Goal: Task Accomplishment & Management: Use online tool/utility

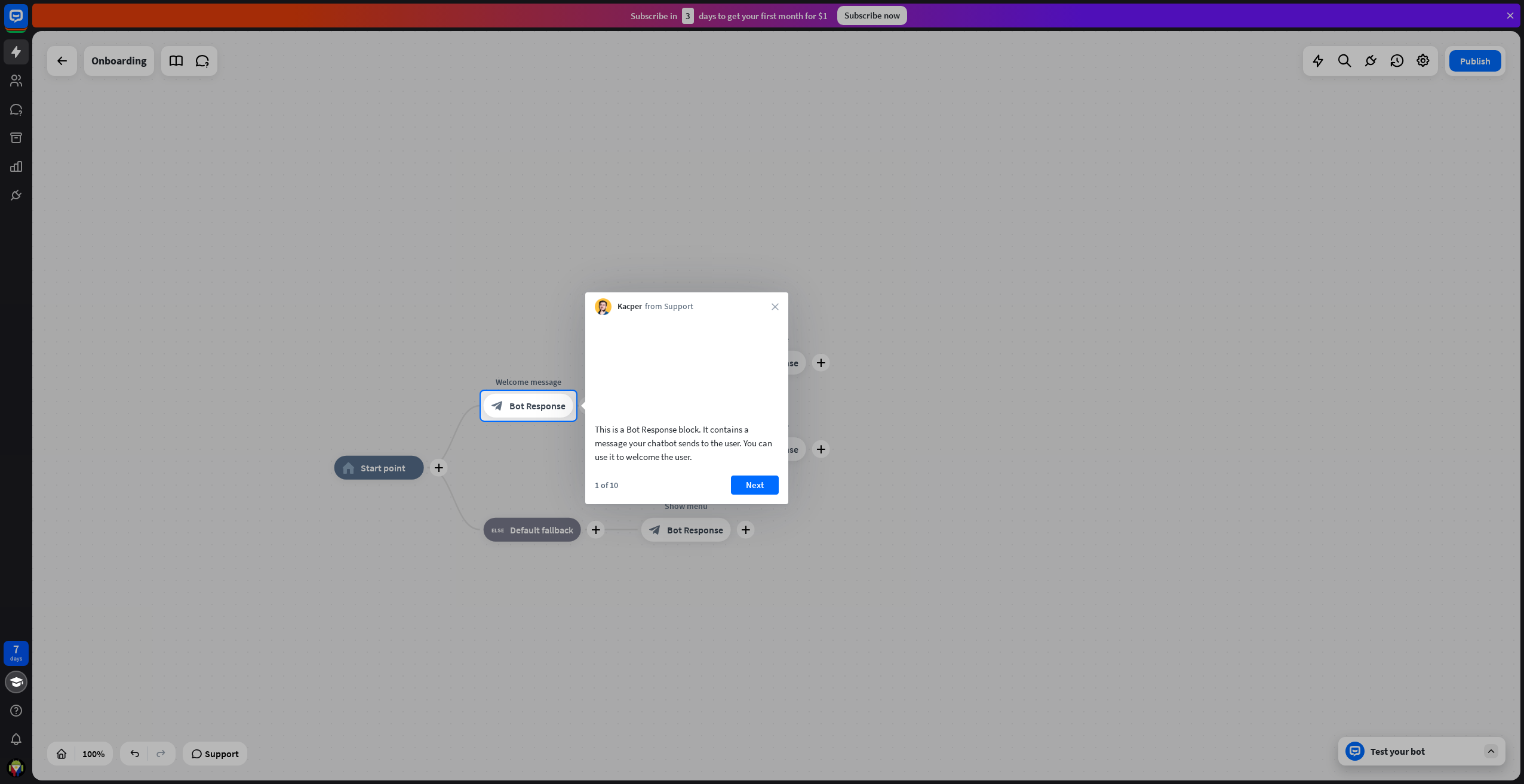
click at [747, 495] on button "Next" at bounding box center [755, 486] width 47 height 19
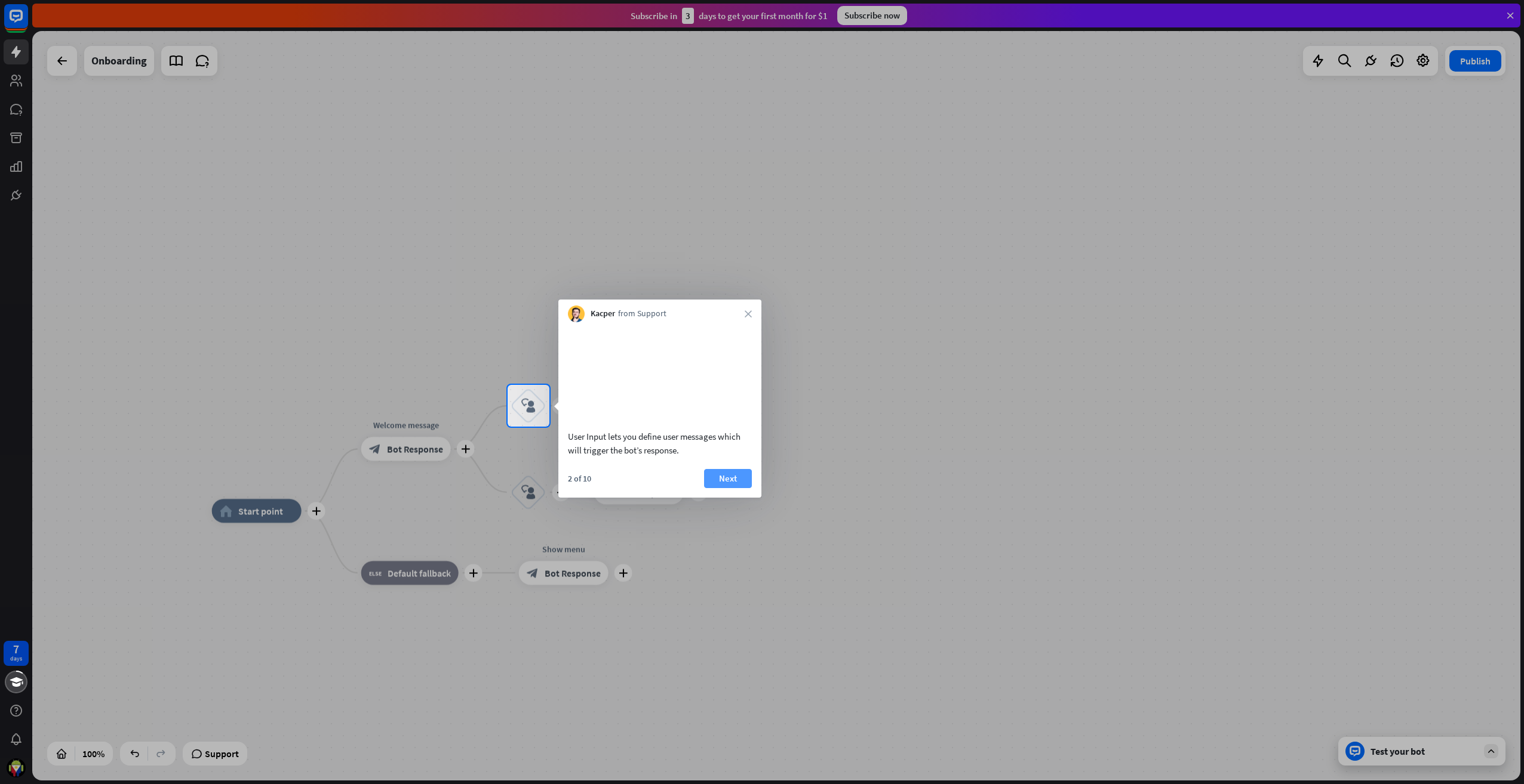
click at [728, 488] on button "Next" at bounding box center [728, 479] width 47 height 19
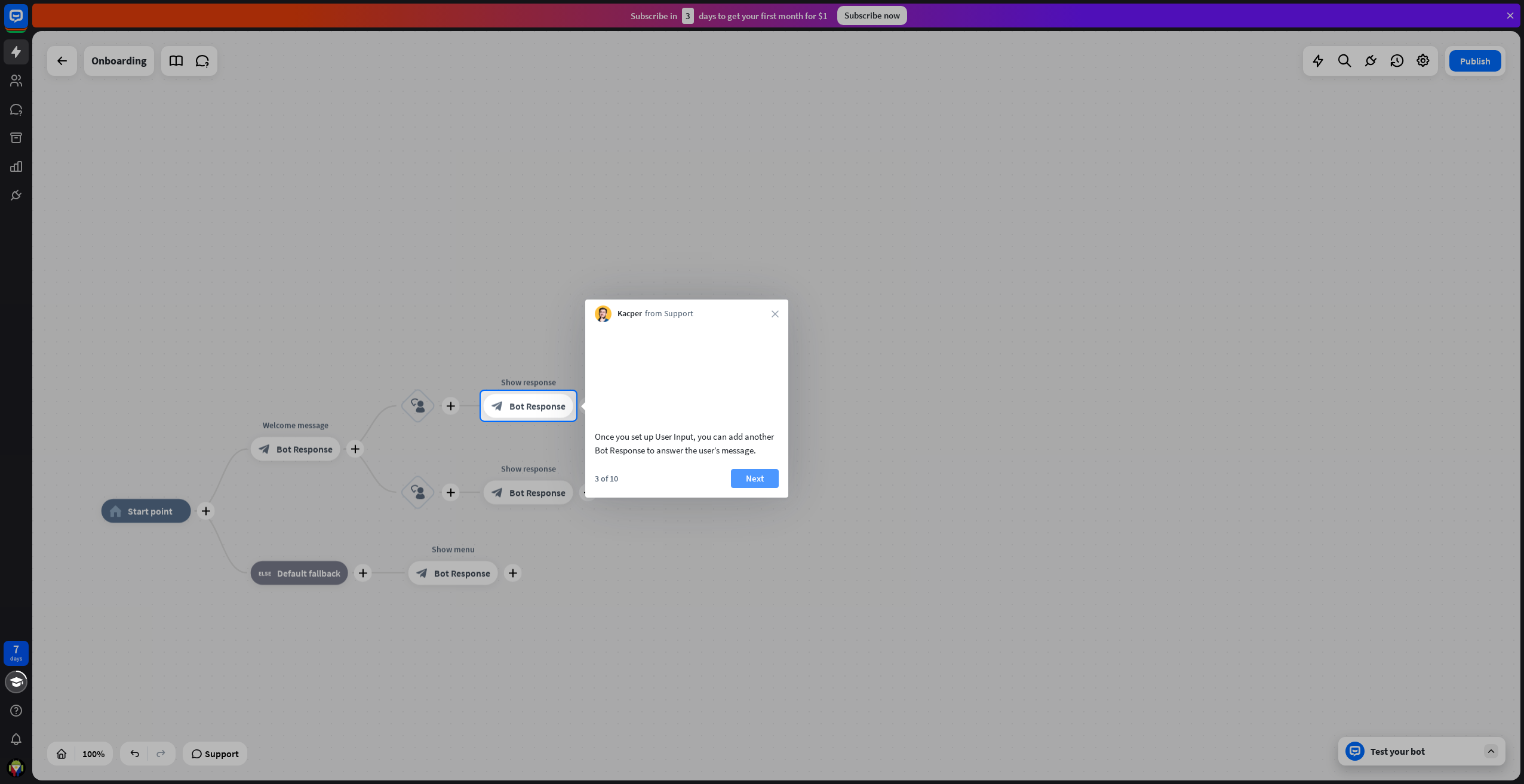
click at [748, 488] on button "Next" at bounding box center [755, 479] width 47 height 19
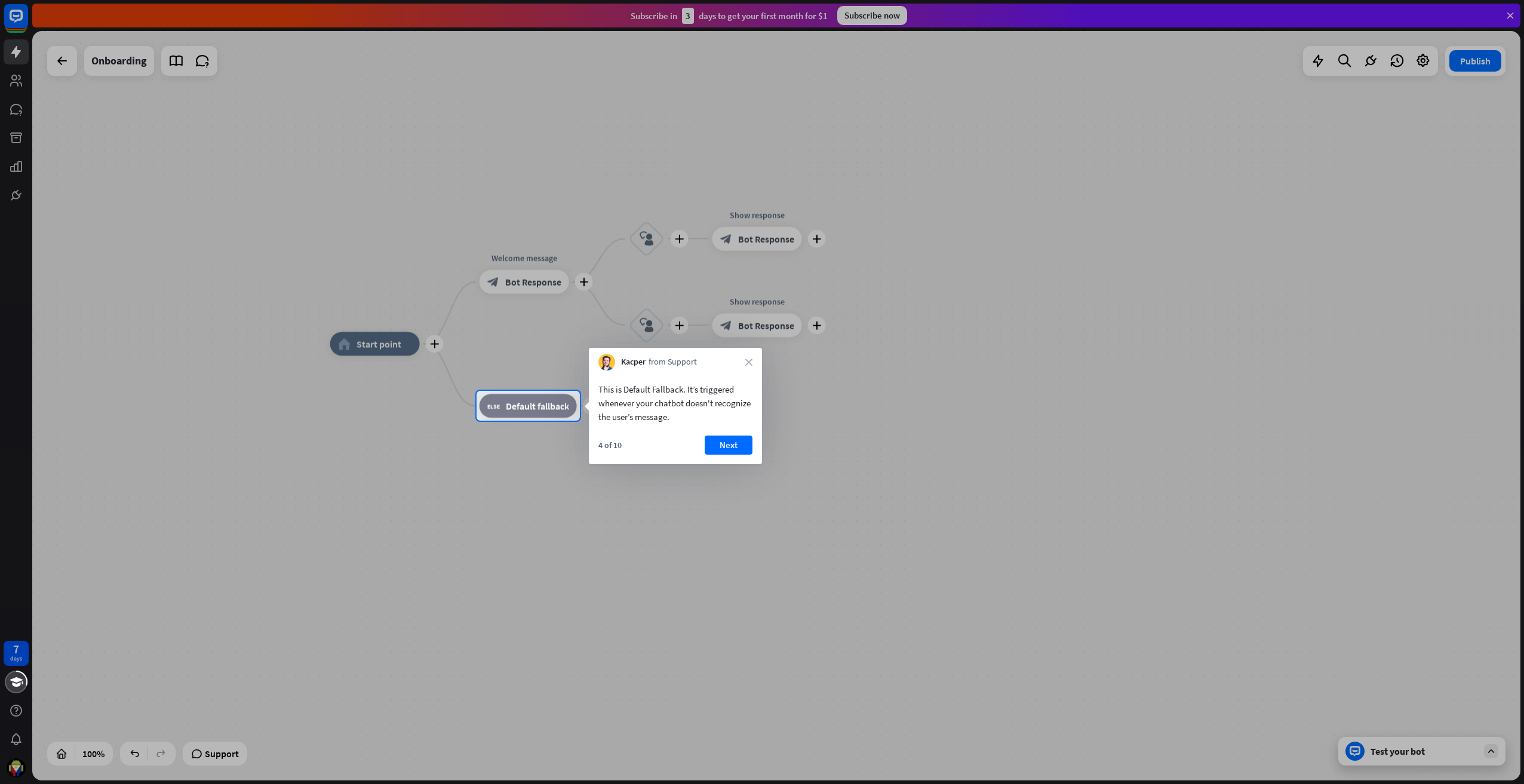
click at [744, 358] on div "Kacper from Support close" at bounding box center [675, 360] width 173 height 23
click at [751, 359] on icon "close" at bounding box center [749, 362] width 7 height 7
click at [712, 434] on button "Yes, leave" at bounding box center [715, 441] width 74 height 19
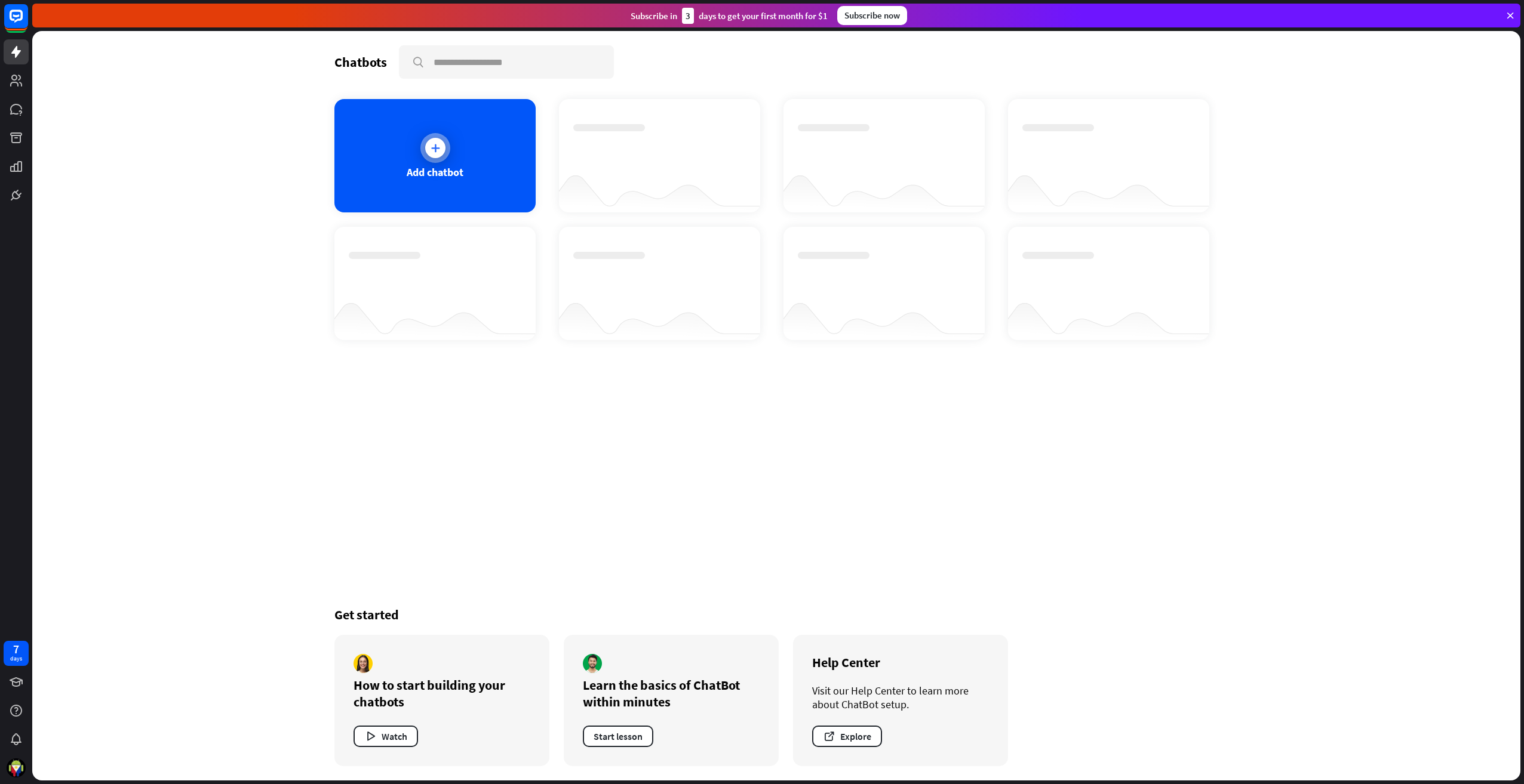
click at [432, 146] on icon at bounding box center [435, 148] width 12 height 12
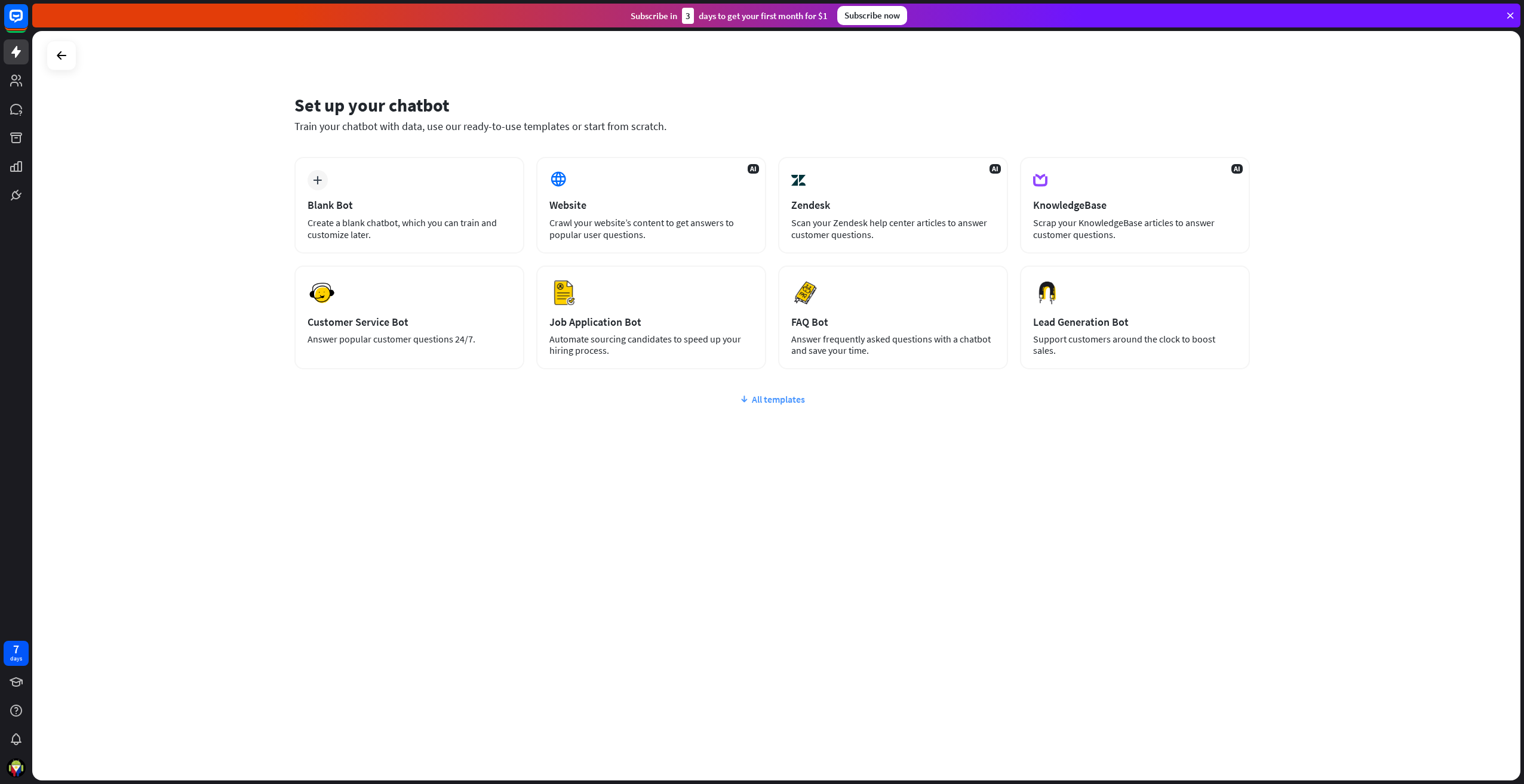
click at [741, 397] on icon at bounding box center [744, 400] width 10 height 12
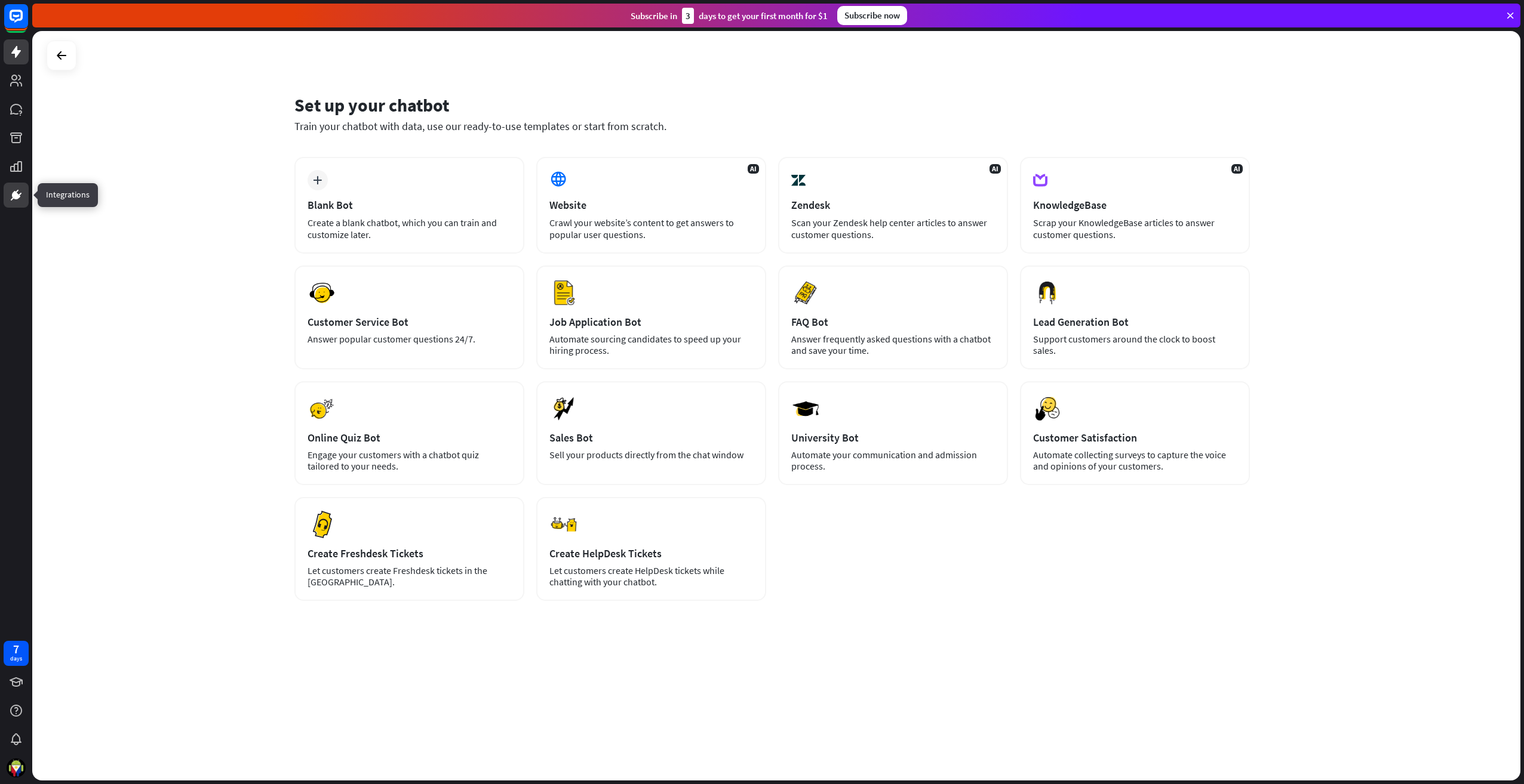
click at [11, 196] on icon at bounding box center [16, 195] width 14 height 14
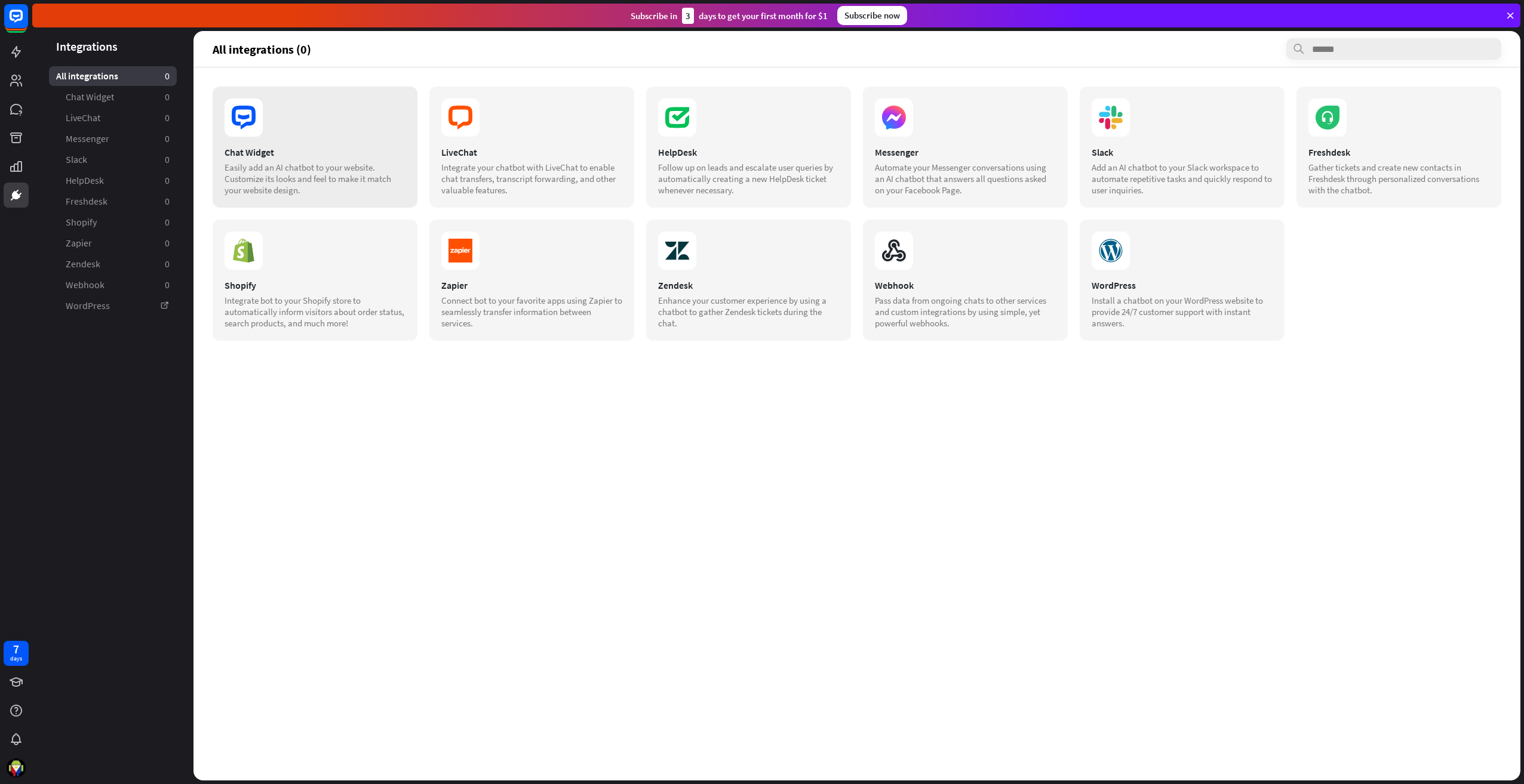
click at [283, 167] on div "Easily add an AI chatbot to your website. Customize its looks and feel to make …" at bounding box center [315, 178] width 181 height 34
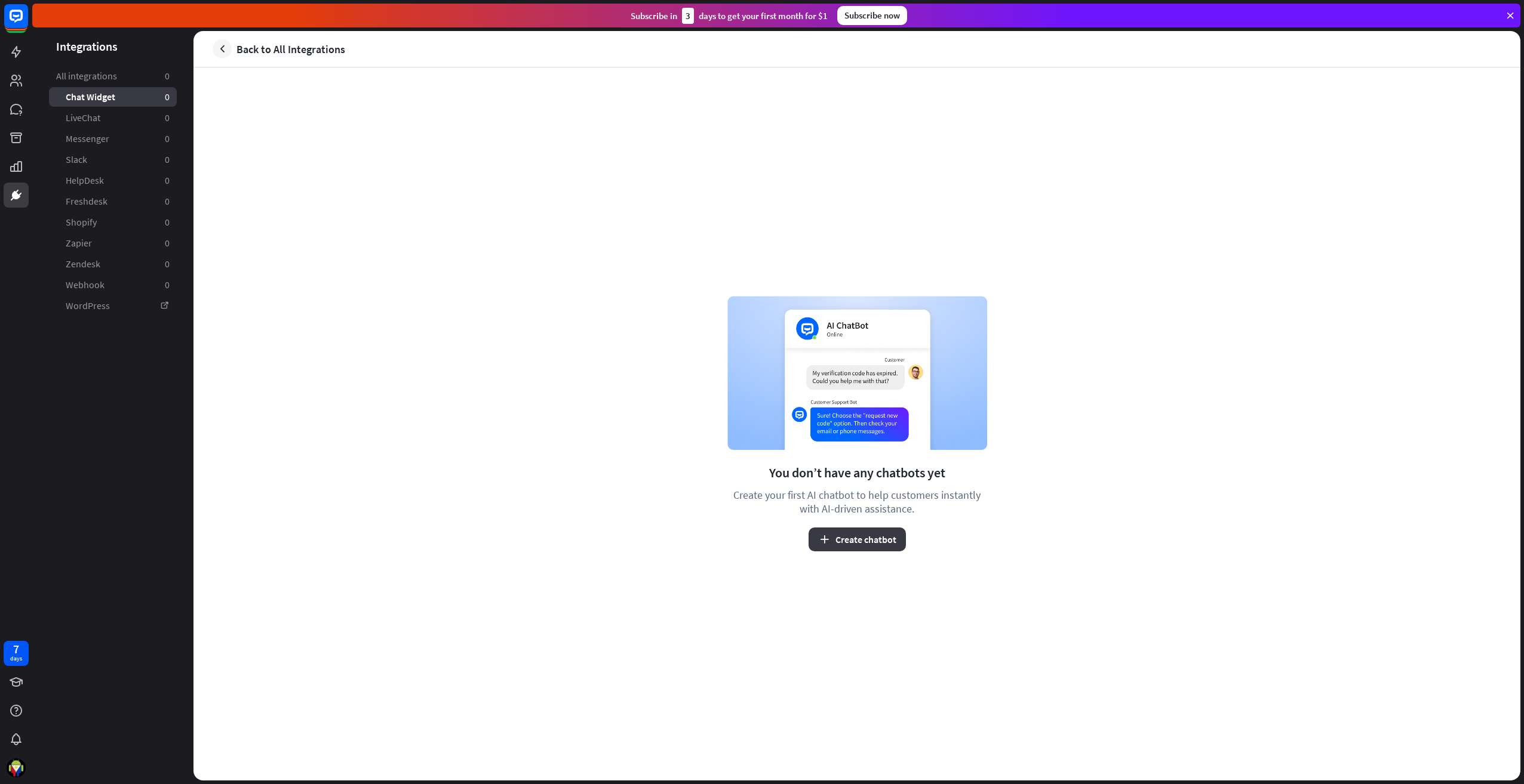
click at [844, 538] on button "Create chatbot" at bounding box center [857, 539] width 97 height 24
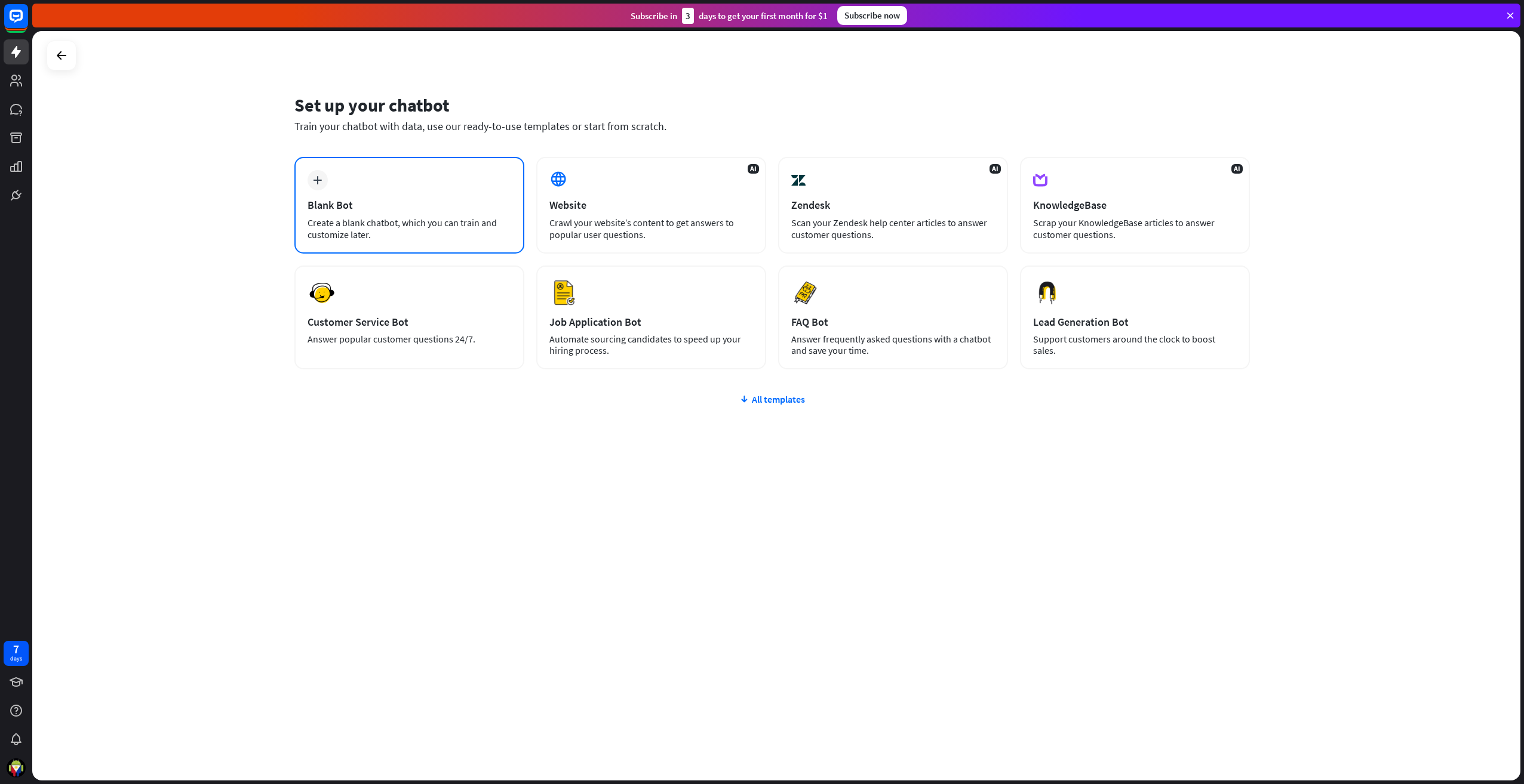
click at [396, 196] on div "plus Blank Bot Create a blank chatbot, which you can train and customize later." at bounding box center [410, 205] width 230 height 96
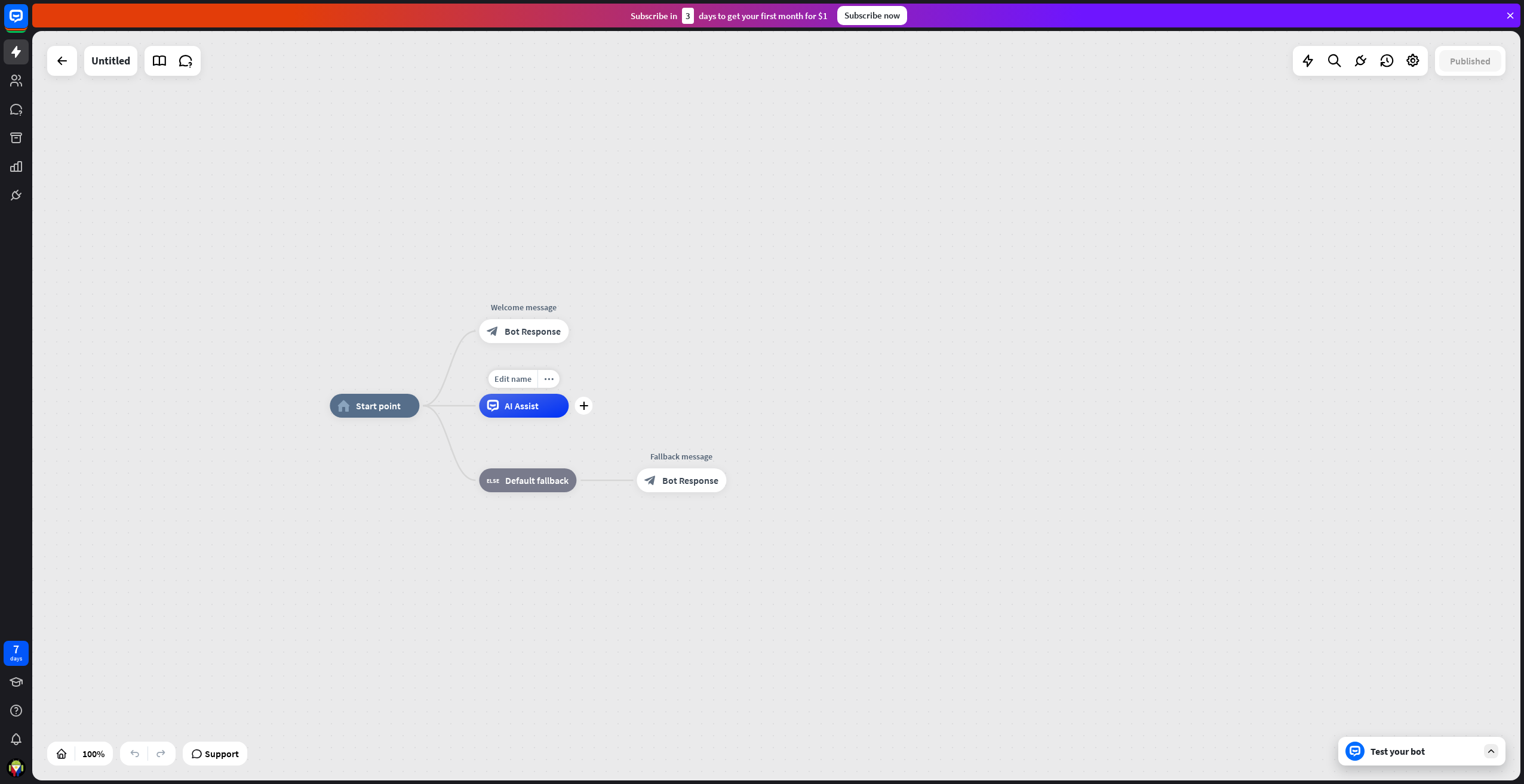
click at [530, 411] on span "AI Assist" at bounding box center [521, 406] width 34 height 12
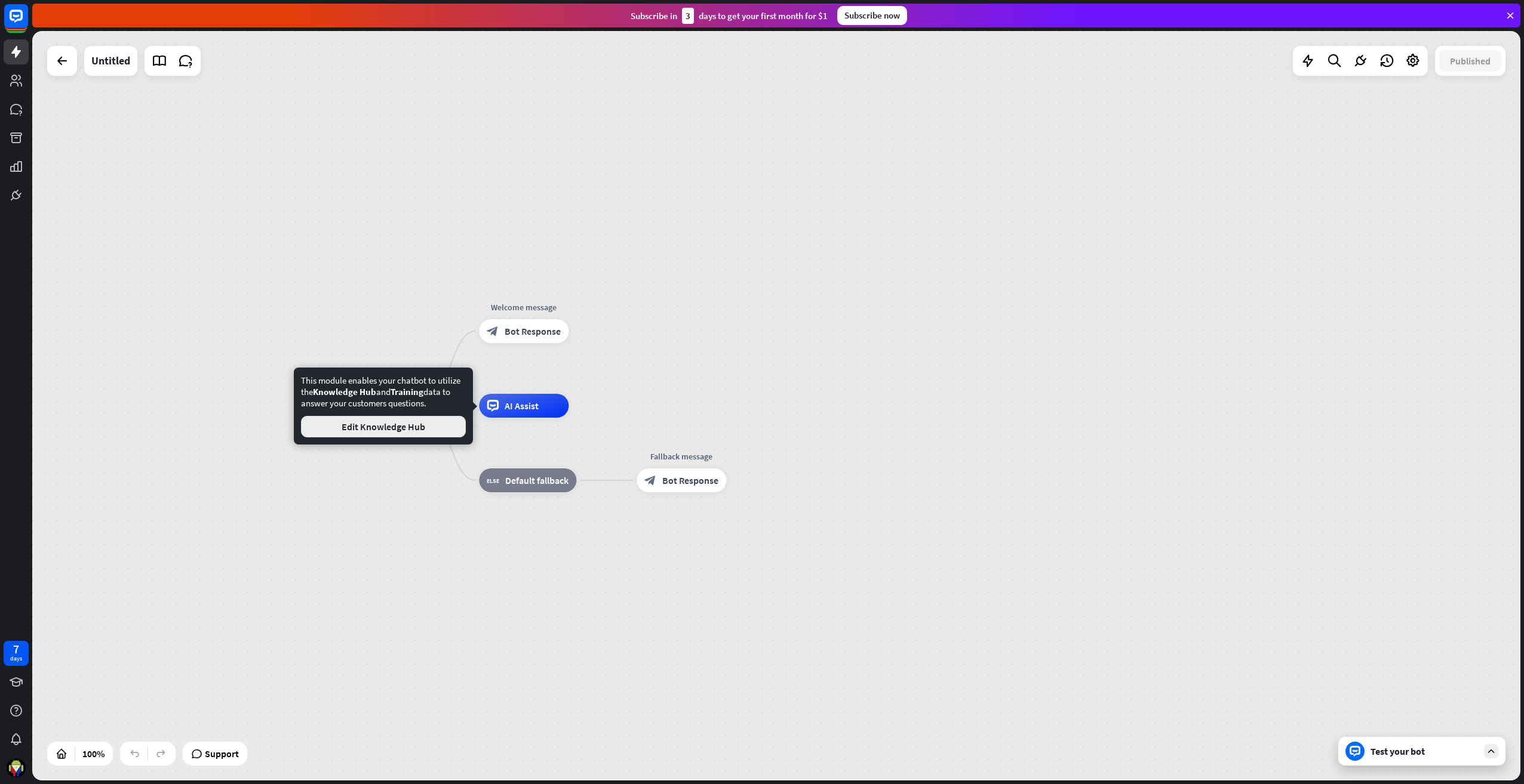
click at [389, 423] on button "Edit Knowledge Hub" at bounding box center [383, 426] width 165 height 22
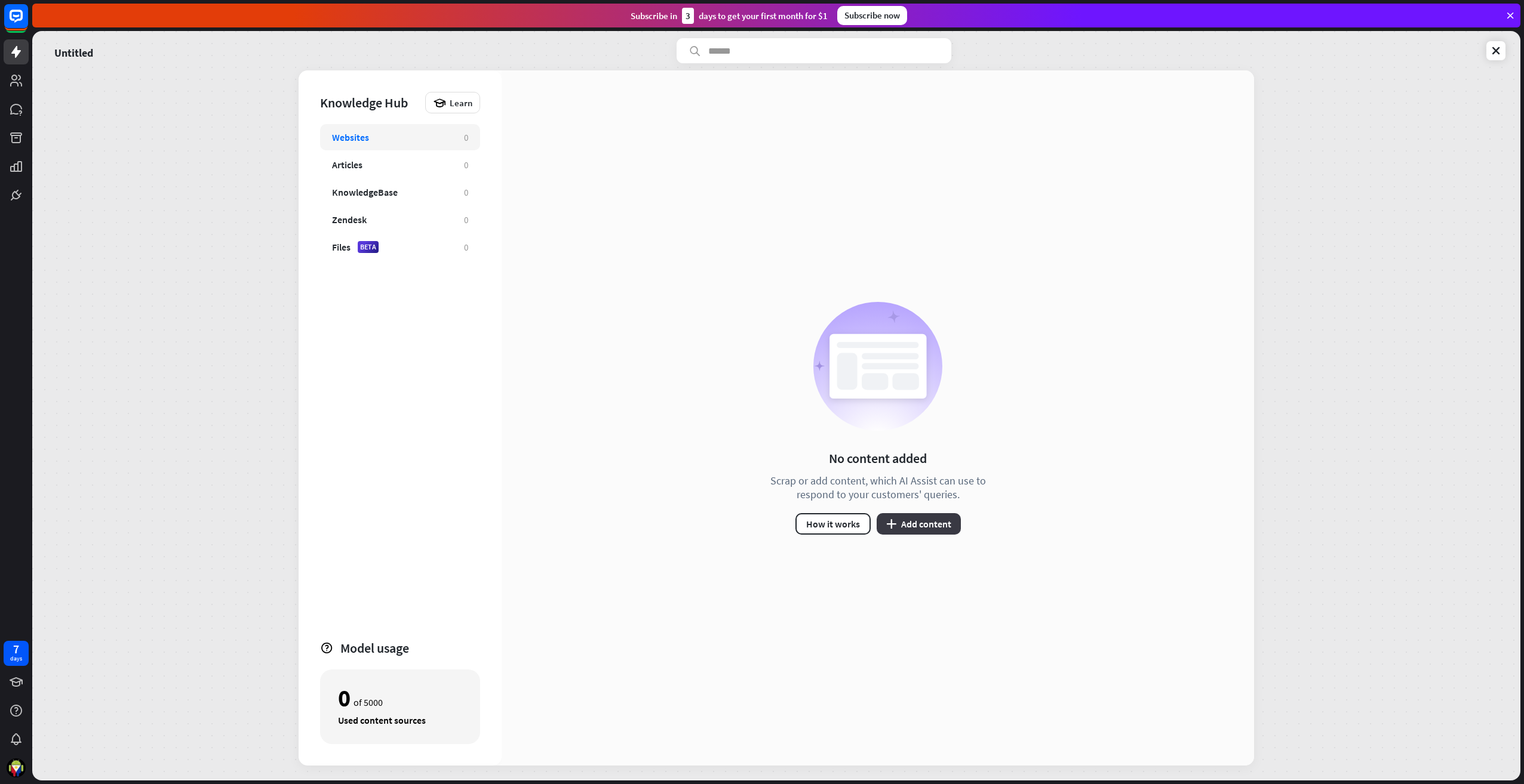
click at [914, 524] on button "plus Add content" at bounding box center [919, 524] width 84 height 22
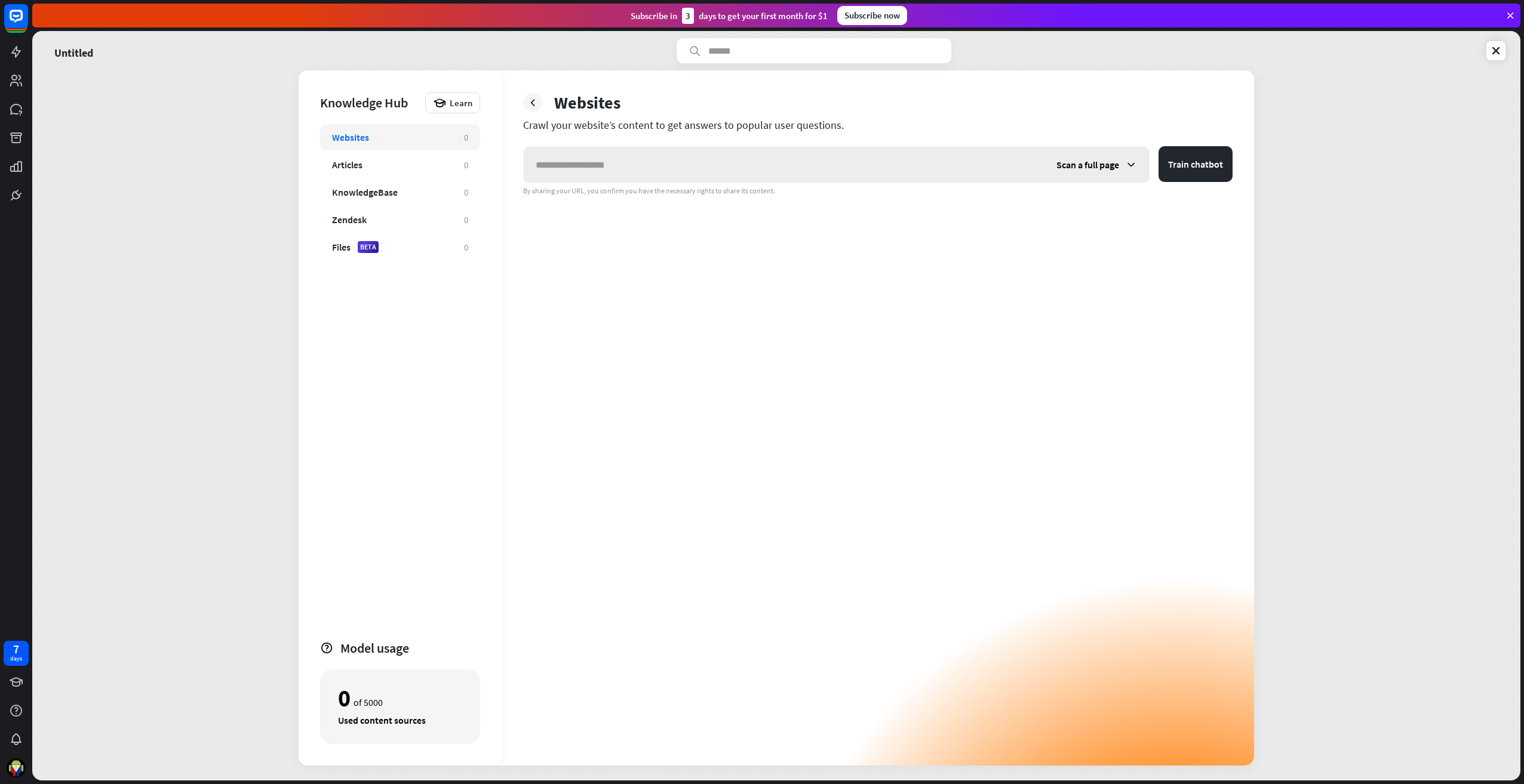
click at [622, 156] on input "text" at bounding box center [784, 164] width 521 height 36
click at [690, 154] on input "text" at bounding box center [784, 164] width 521 height 36
type input "**********"
click at [1110, 167] on span "Scan a full page" at bounding box center [1087, 165] width 62 height 12
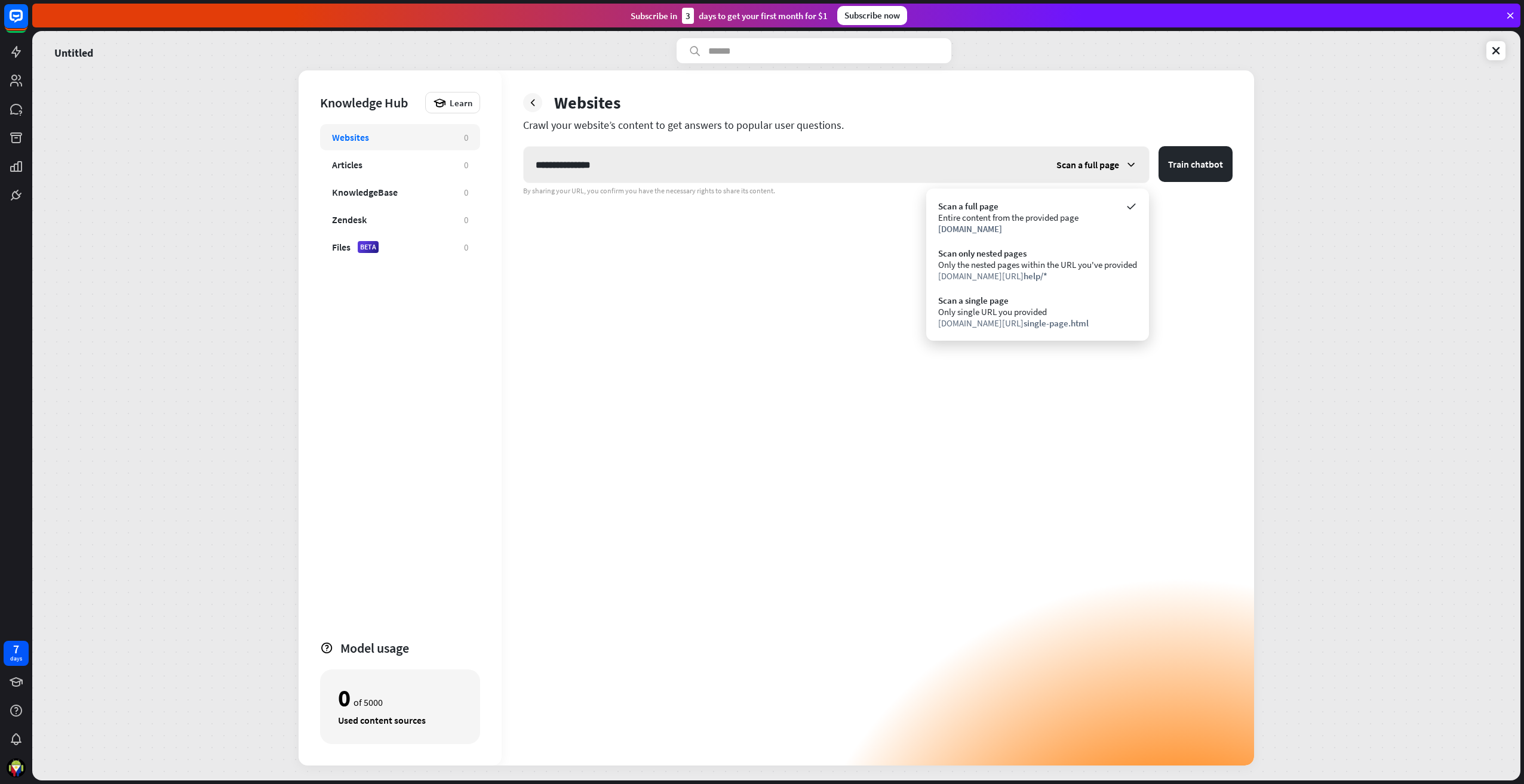
click at [1113, 167] on span "Scan a full page" at bounding box center [1087, 165] width 62 height 12
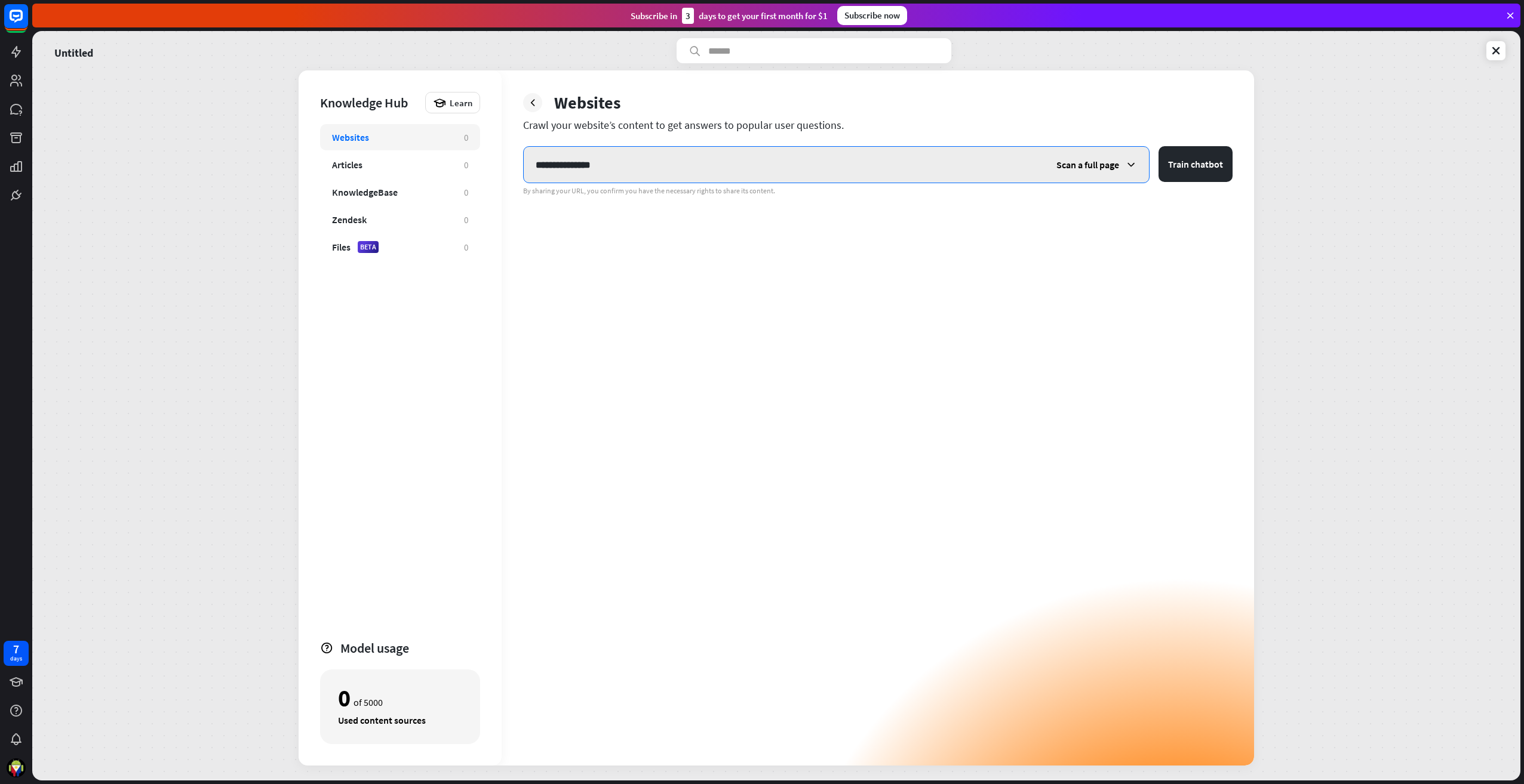
drag, startPoint x: 640, startPoint y: 153, endPoint x: 524, endPoint y: 155, distance: 116.0
click at [526, 156] on input "**********" at bounding box center [784, 164] width 521 height 36
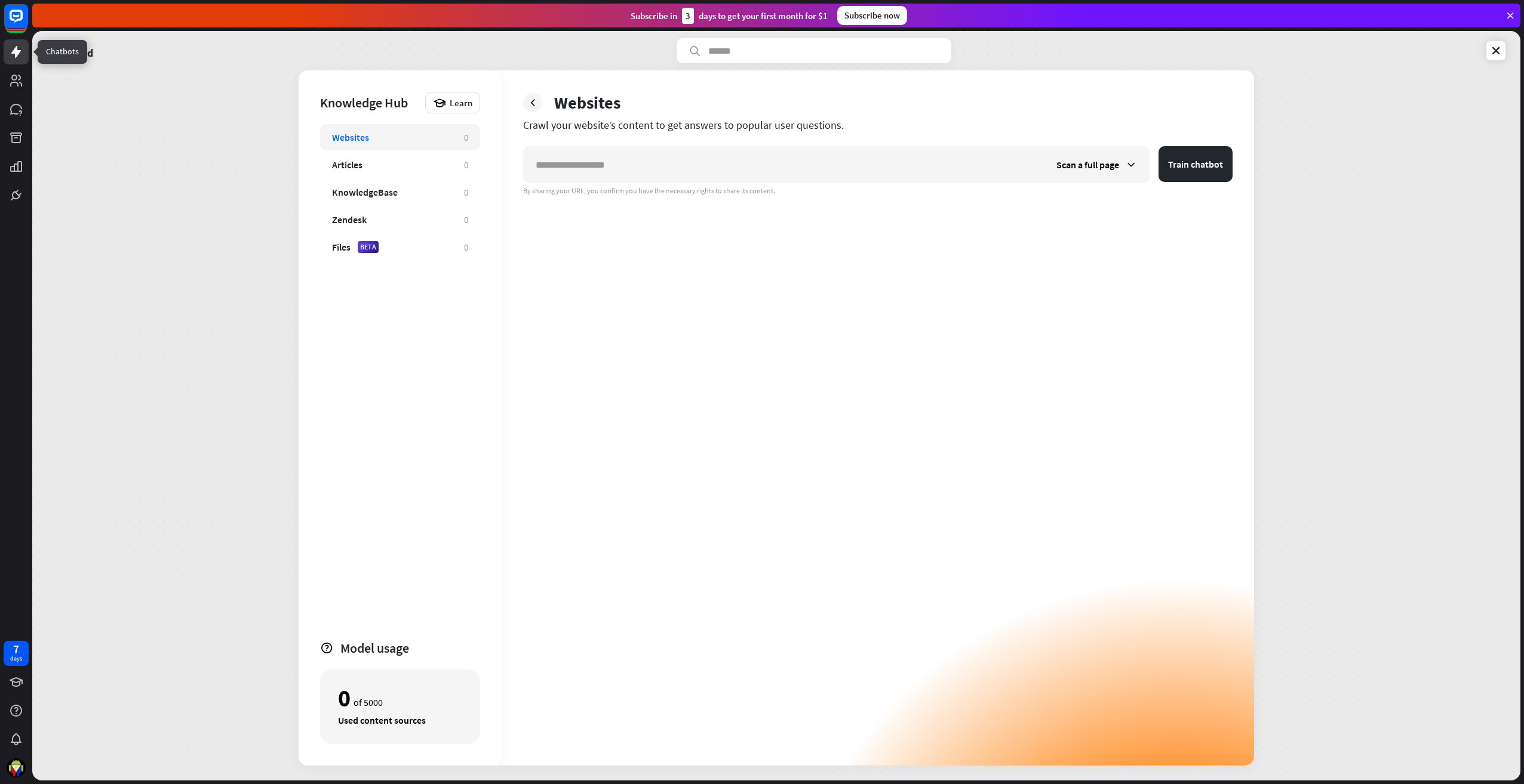
click at [17, 53] on icon at bounding box center [16, 52] width 10 height 12
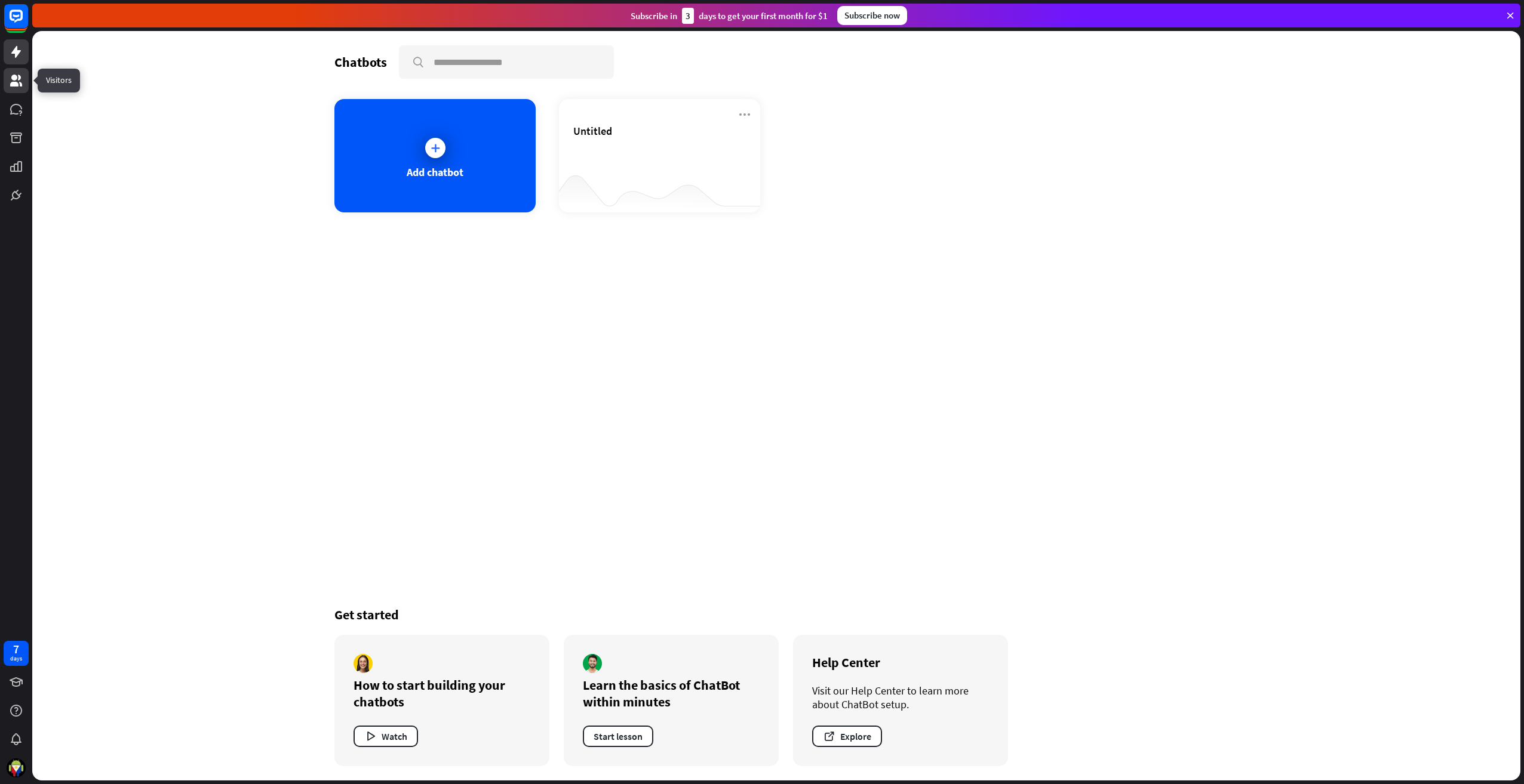
click at [15, 81] on icon at bounding box center [16, 81] width 14 height 14
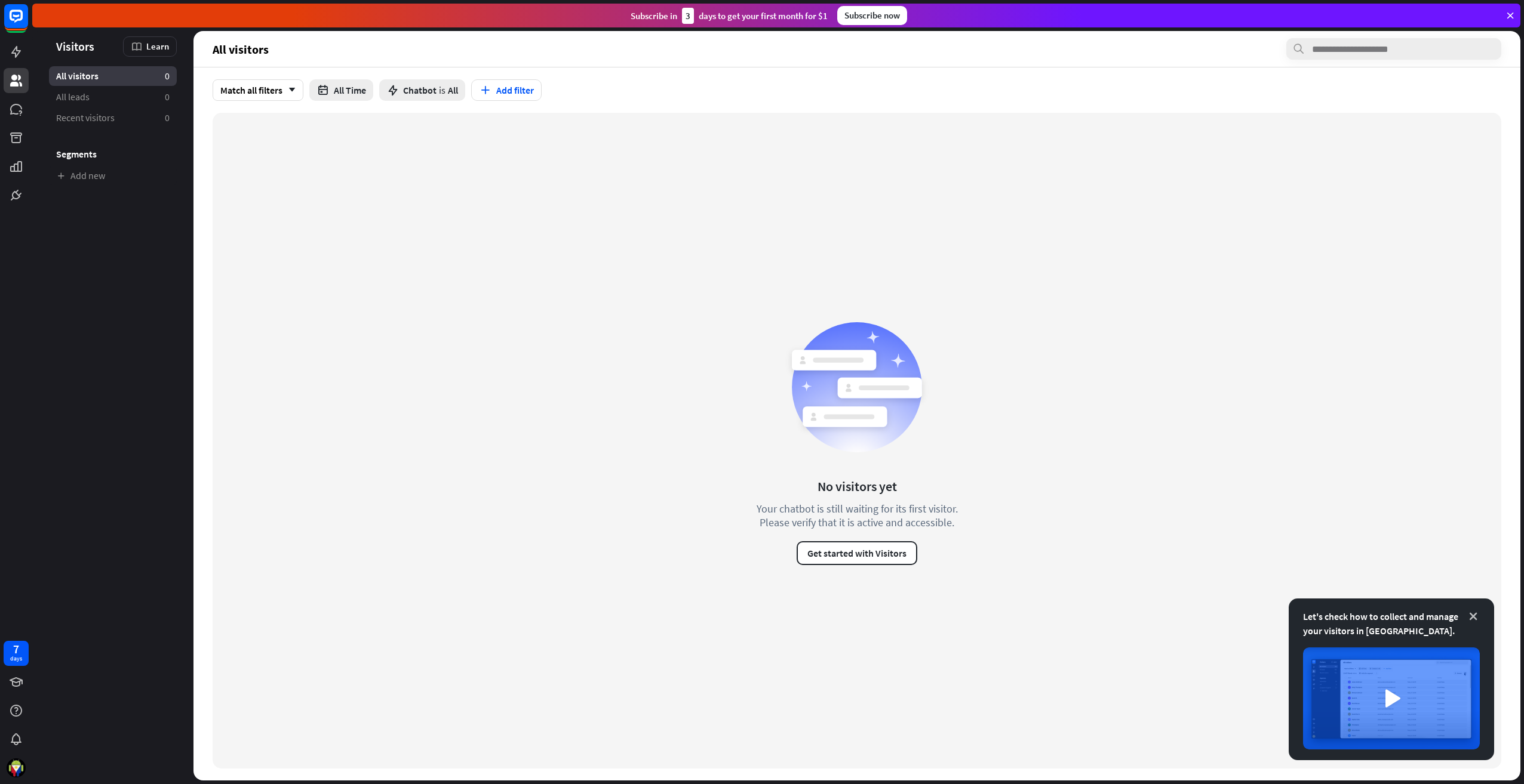
click at [1474, 617] on icon at bounding box center [1474, 617] width 12 height 12
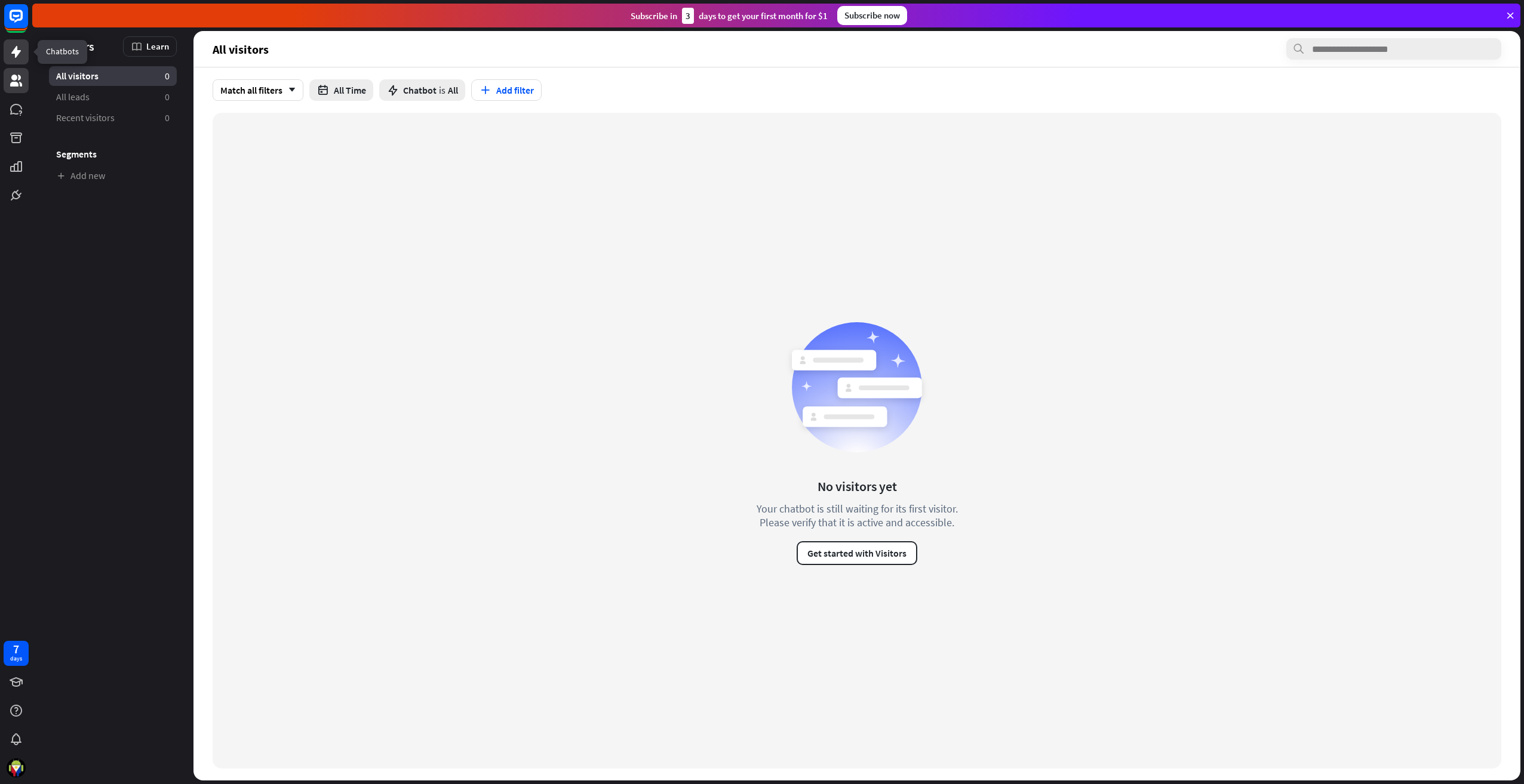
click at [9, 54] on link at bounding box center [16, 52] width 25 height 25
